Goal: Task Accomplishment & Management: Use online tool/utility

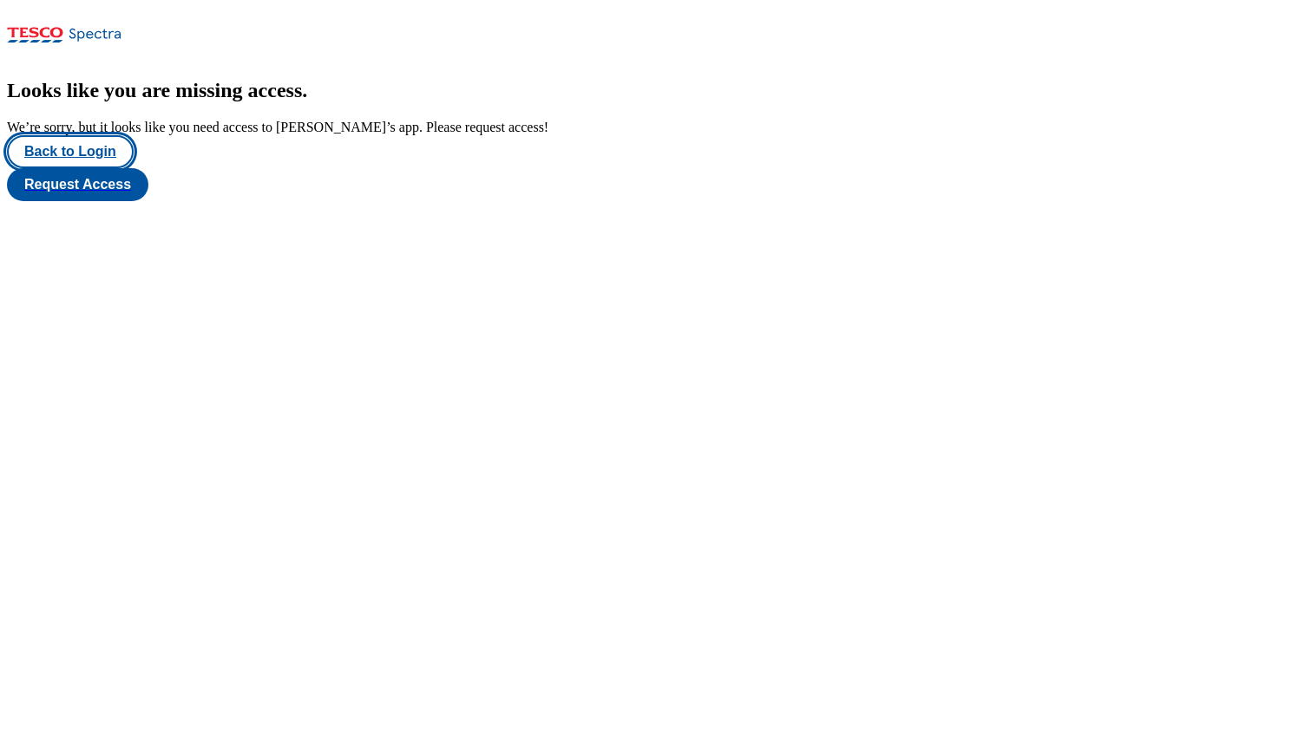
click at [61, 168] on button "Back to Login" at bounding box center [70, 151] width 127 height 33
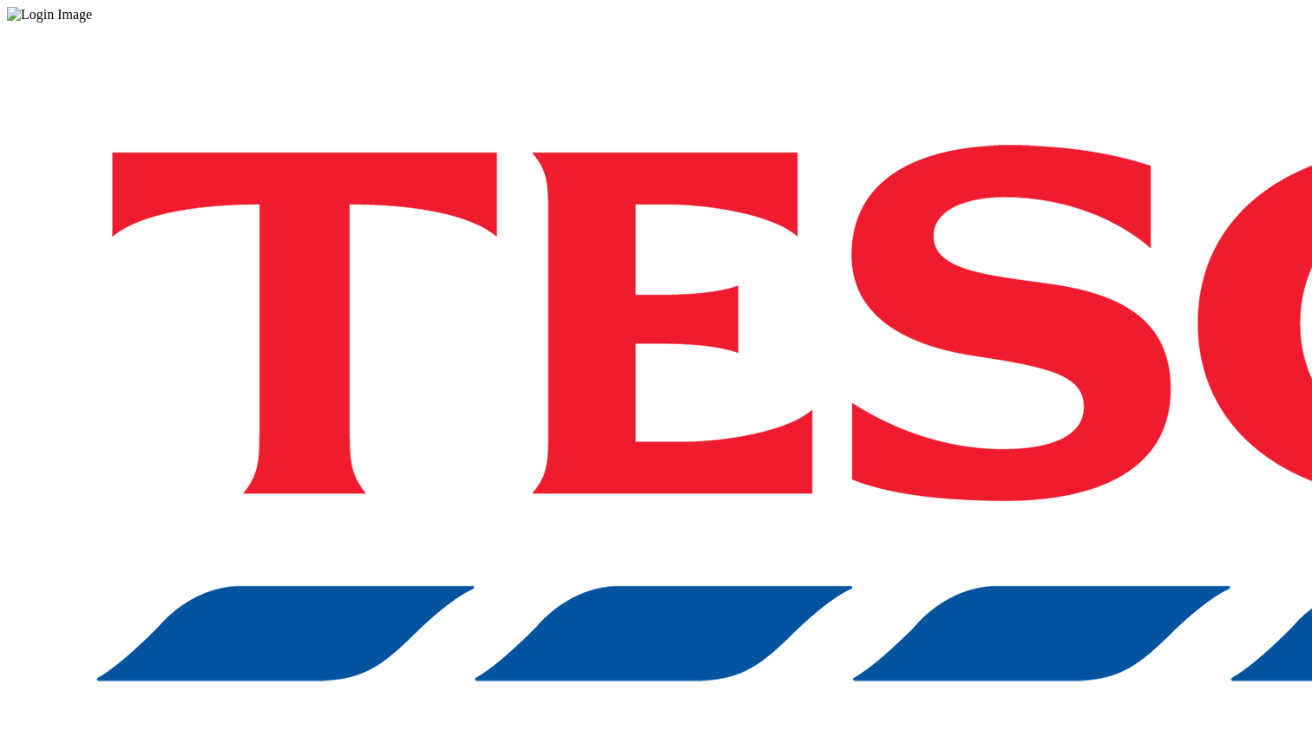
click at [978, 350] on div "Log in to the Spectra’s dashboard using Tesco’s credentials. If you don’t have …" at bounding box center [656, 454] width 1298 height 862
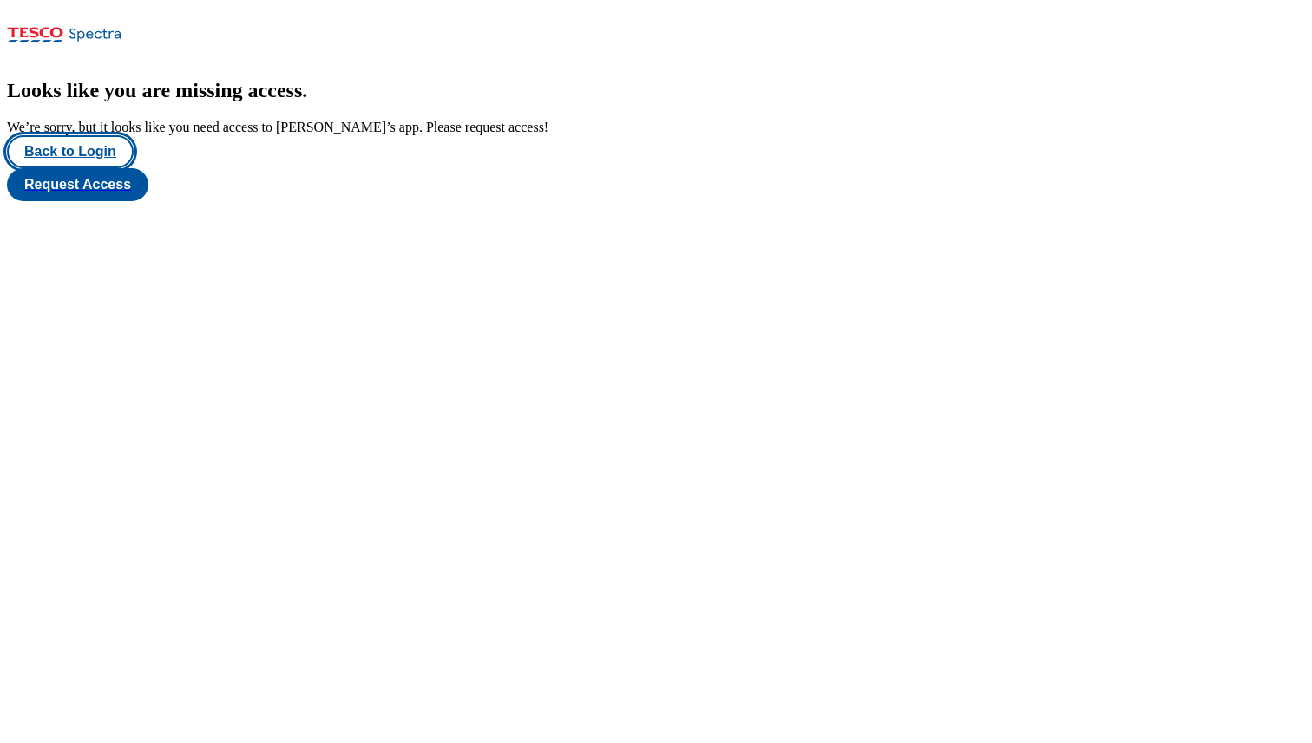
click at [102, 168] on button "Back to Login" at bounding box center [70, 151] width 127 height 33
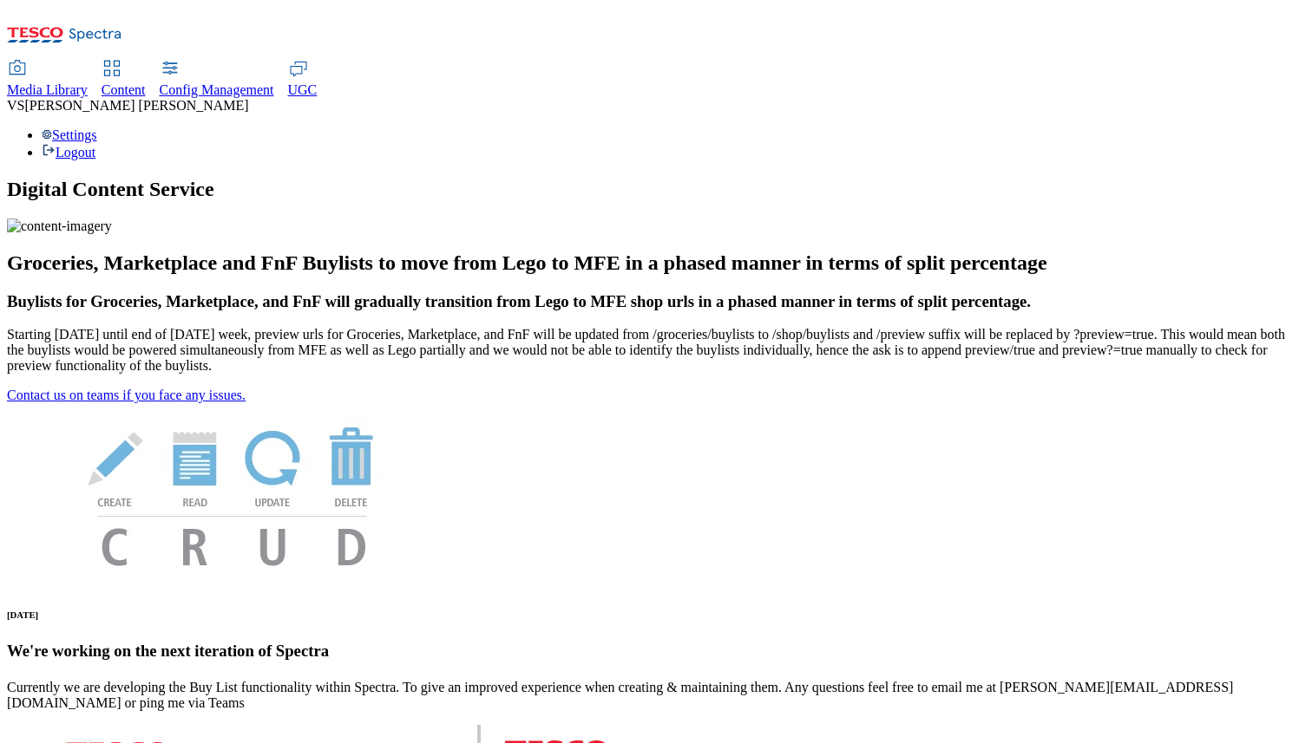
click at [88, 82] on span "Media Library" at bounding box center [47, 89] width 81 height 15
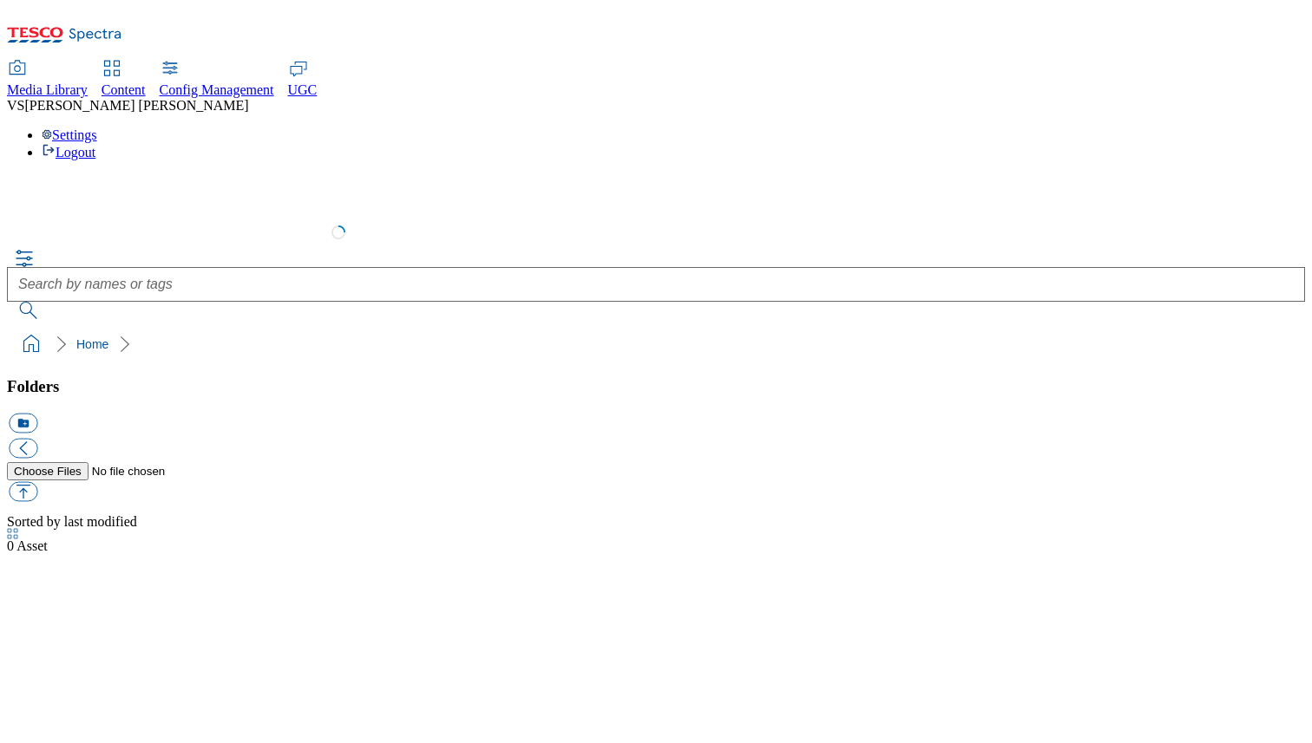
select select "flare-test"
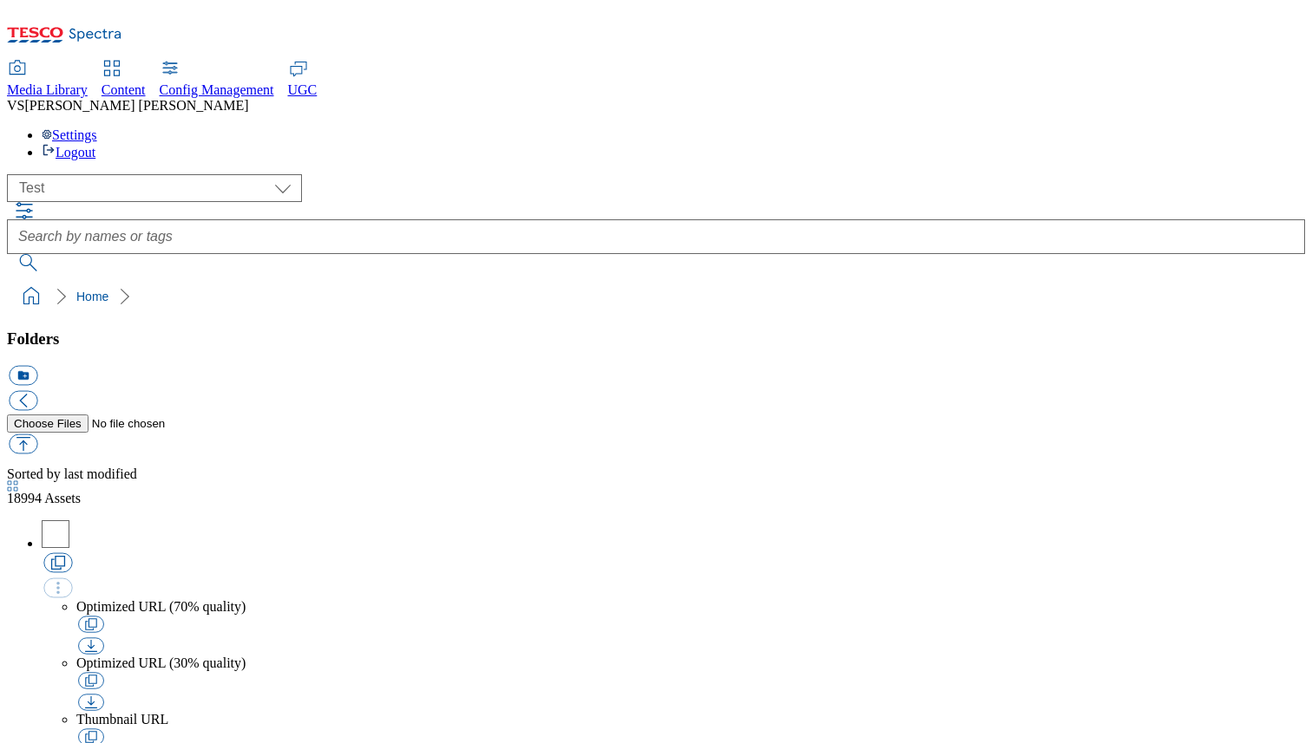
scroll to position [1, 0]
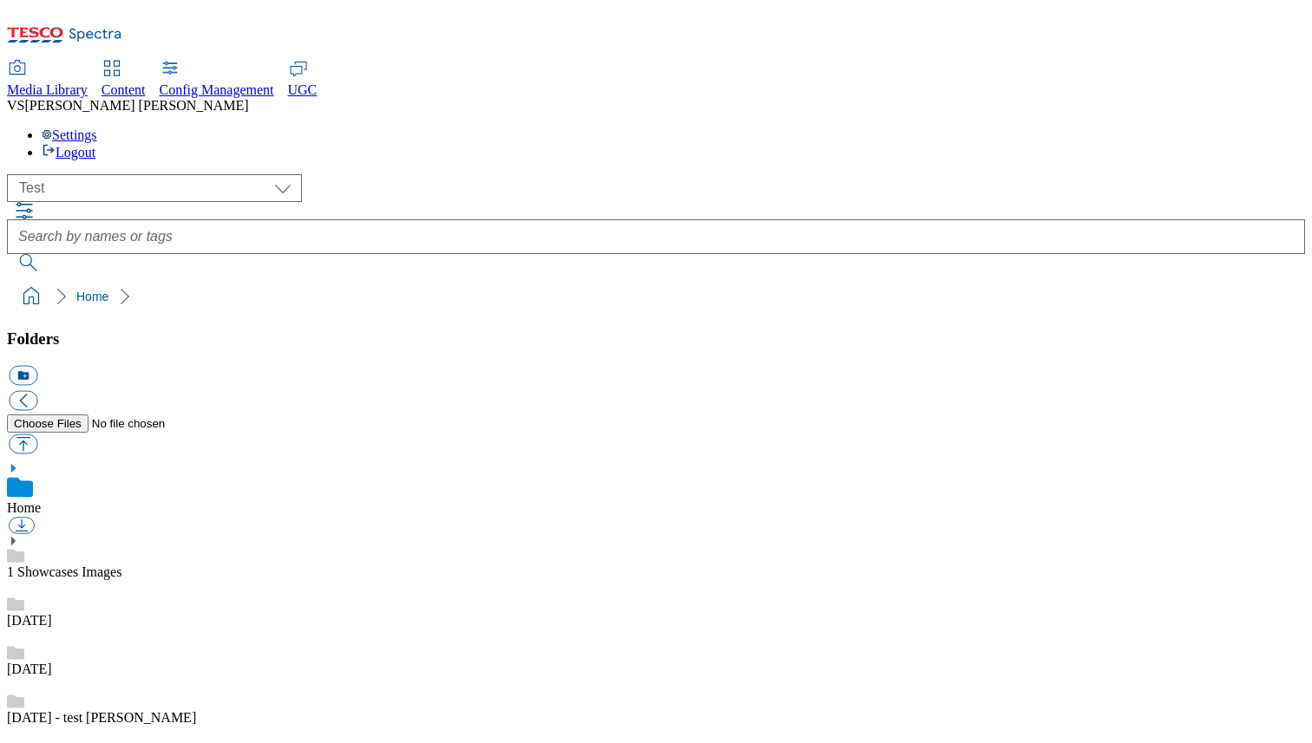
click at [672, 280] on ol "Home" at bounding box center [660, 296] width 1287 height 33
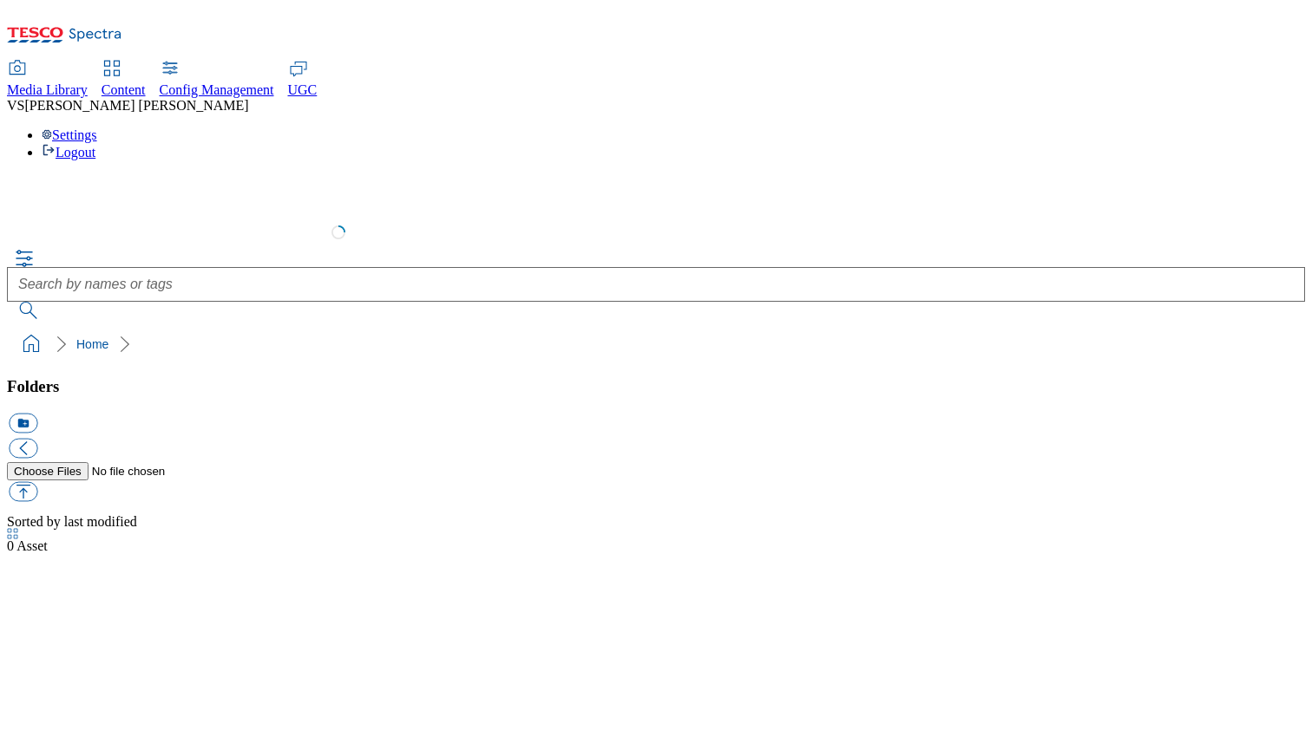
select select "flare-test"
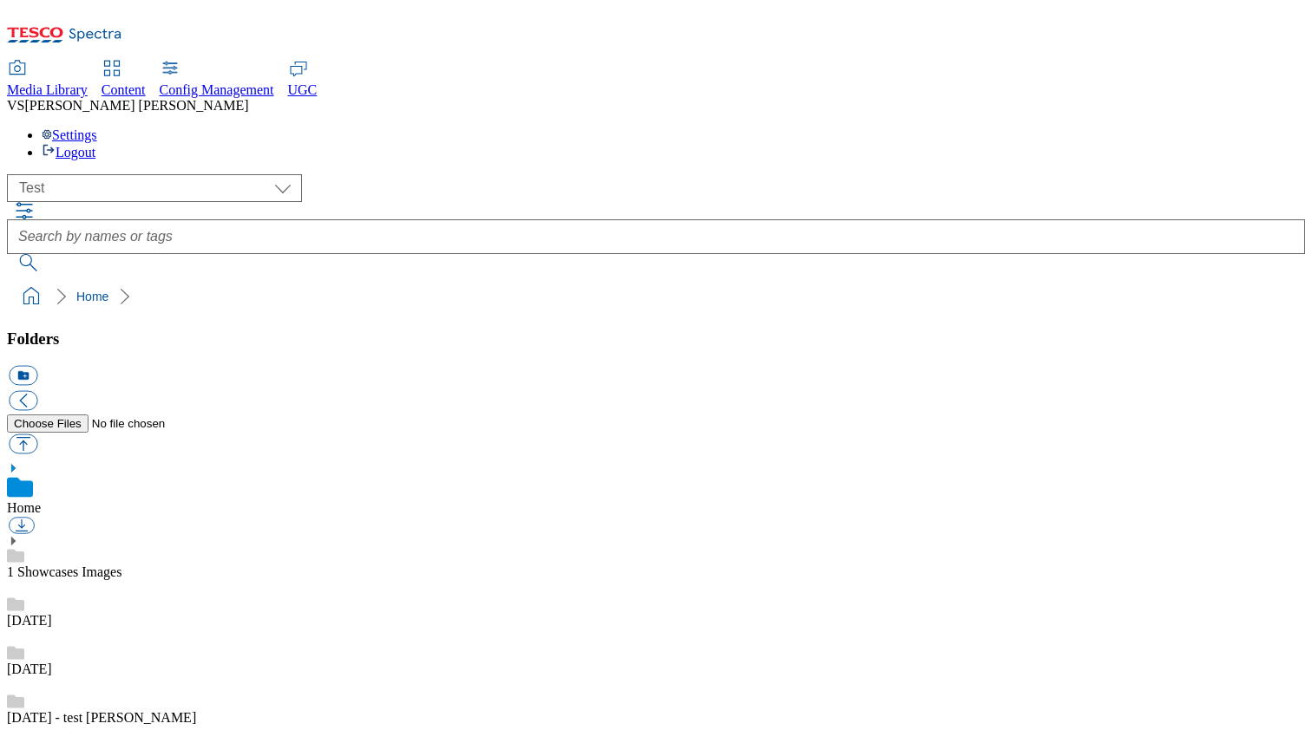
scroll to position [1, 0]
click at [37, 366] on button "icon_new_folder" at bounding box center [23, 376] width 29 height 20
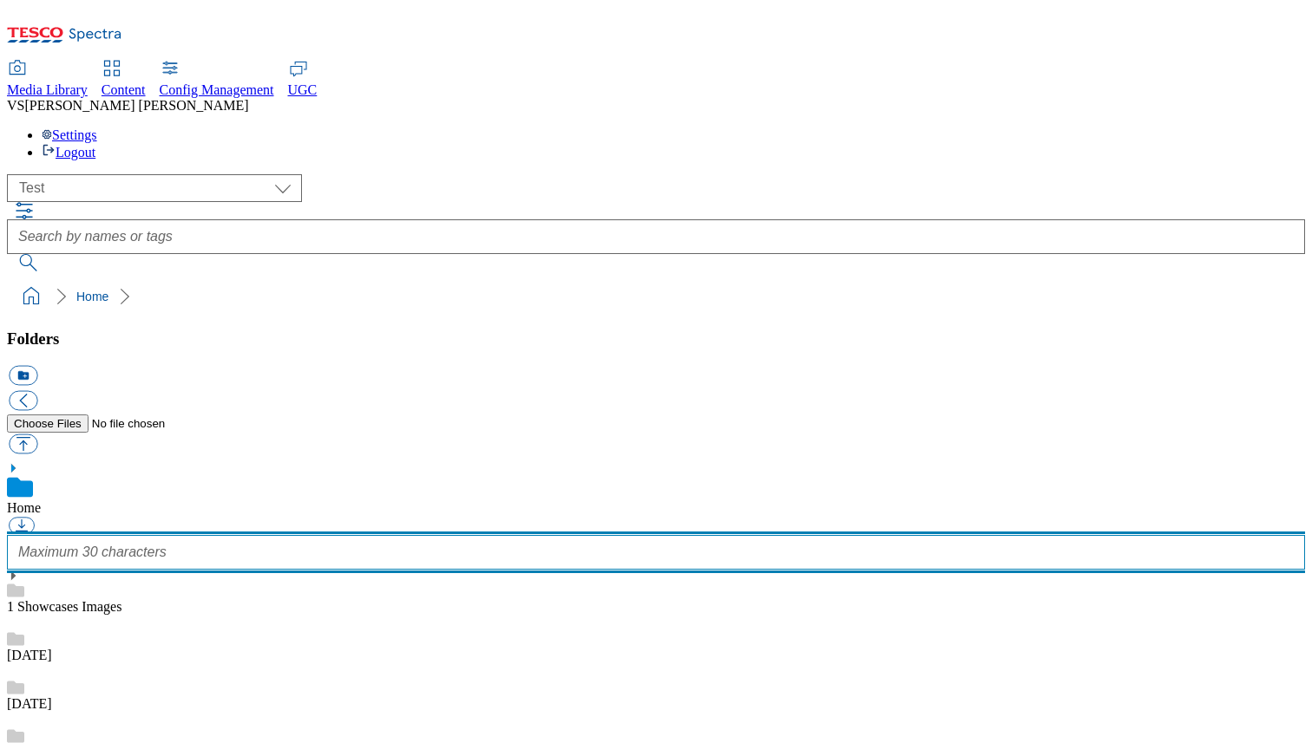
click at [126, 535] on input "text" at bounding box center [656, 552] width 1298 height 35
type input "t"
type input "123_test"
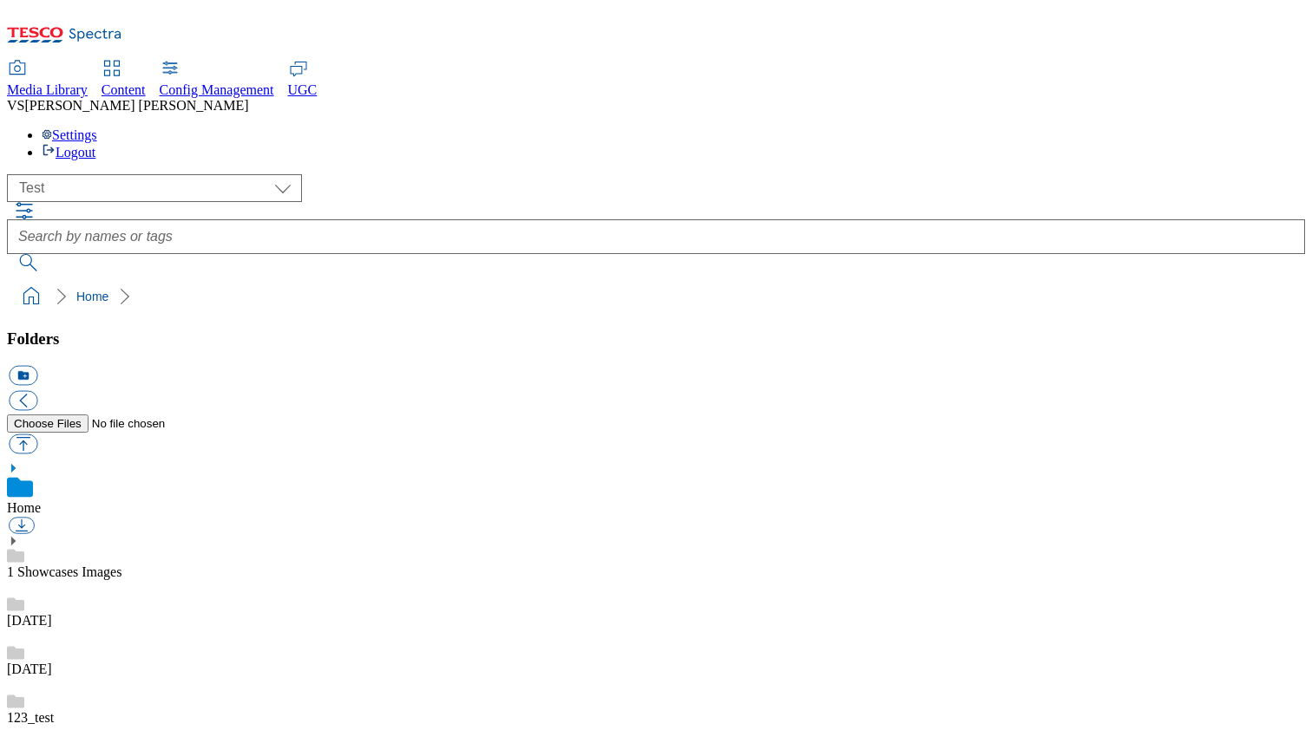
click at [146, 82] on span "Content" at bounding box center [123, 89] width 44 height 15
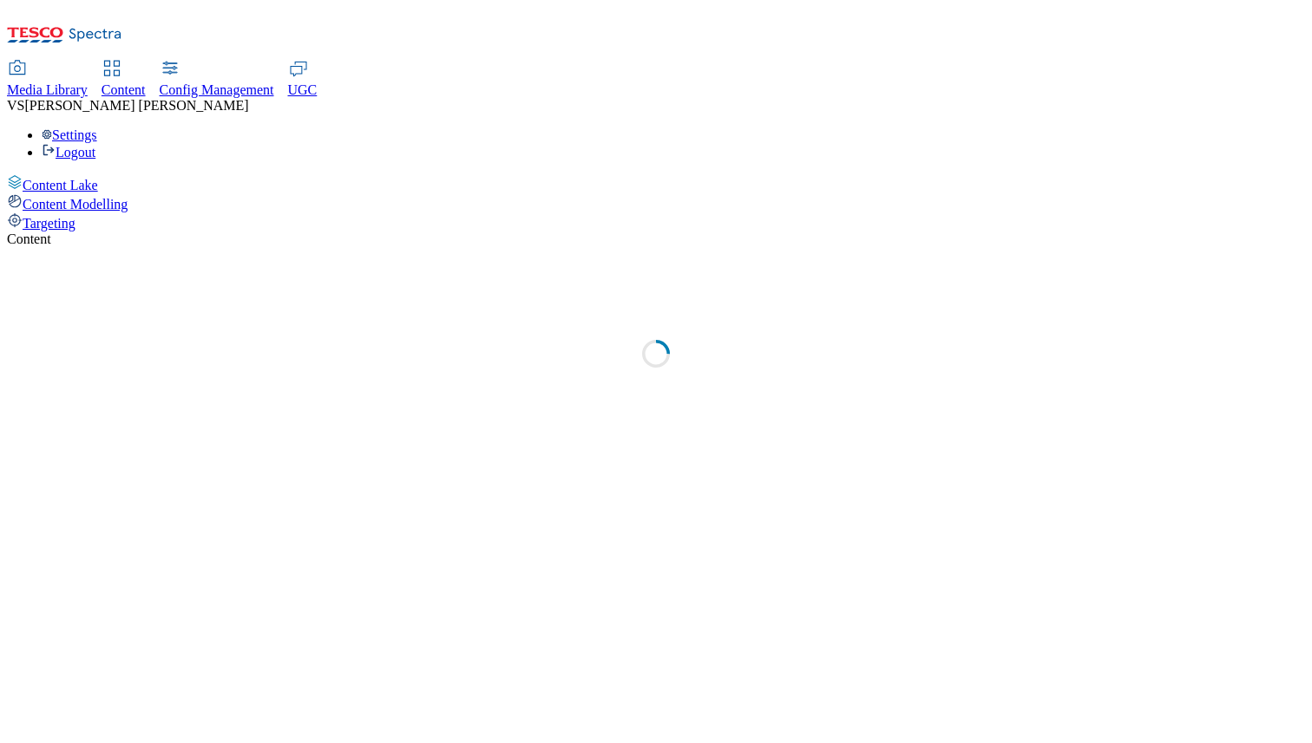
select select "group-comms"
